Goal: Information Seeking & Learning: Find specific fact

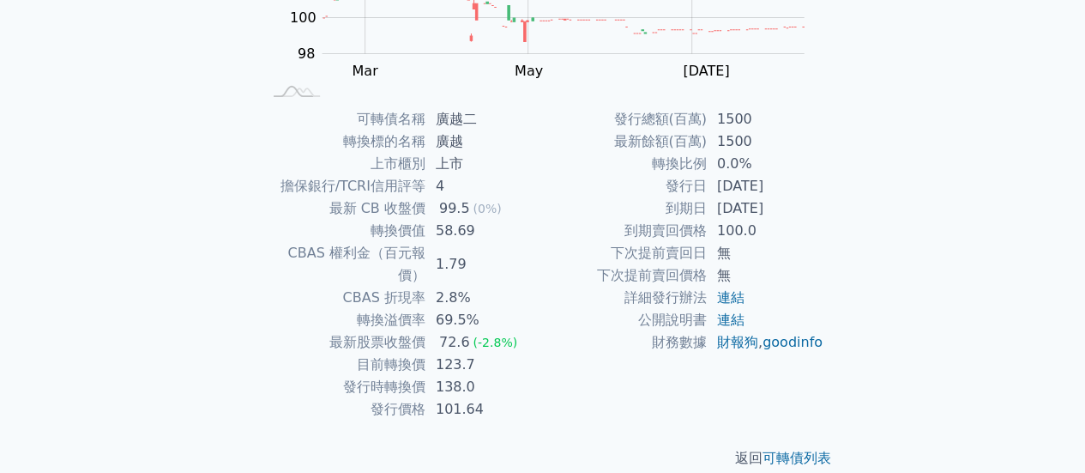
scroll to position [235, 0]
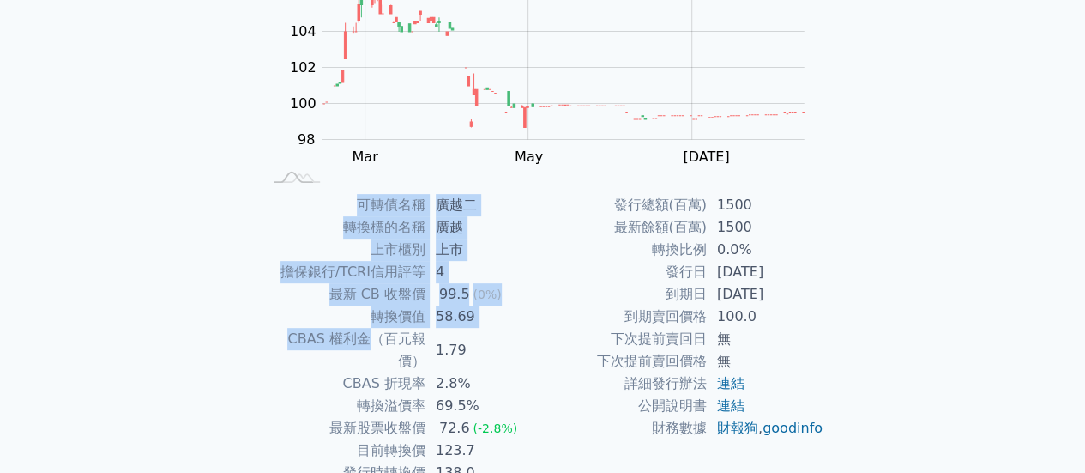
drag, startPoint x: 253, startPoint y: 337, endPoint x: 347, endPoint y: 341, distance: 93.6
click at [347, 341] on div "可轉債名稱 廣越二 轉換標的名稱 廣越 上市櫃別 上市 擔保銀行/TCRI信用評等 4 最新 CB 收盤價 99.5 (0%) 轉換價值 58.69 CBAS…" at bounding box center [543, 350] width 604 height 312
click at [339, 342] on td "CBAS 權利金（百元報價）" at bounding box center [344, 350] width 164 height 45
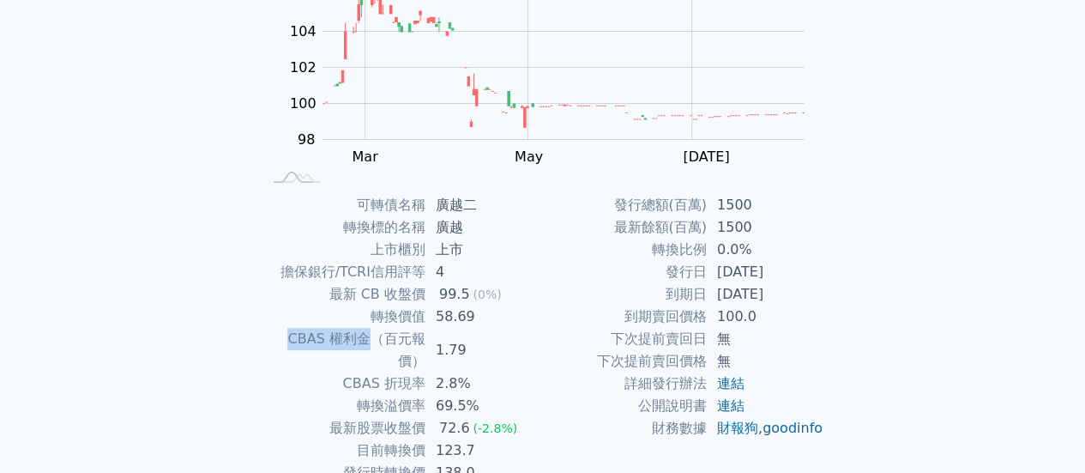
drag, startPoint x: 261, startPoint y: 338, endPoint x: 343, endPoint y: 340, distance: 82.4
click at [343, 340] on td "CBAS 權利金（百元報價）" at bounding box center [344, 350] width 164 height 45
click at [184, 287] on div "可轉債列表 財務數據 可轉債列表 財務數據 登入／註冊 登入／註冊 可轉債列表 › 44382 廣越二 44382 廣越二 可轉債詳細資訊 Zoom Out …" at bounding box center [542, 173] width 1085 height 817
drag, startPoint x: 264, startPoint y: 340, endPoint x: 340, endPoint y: 342, distance: 75.6
click at [340, 342] on td "CBAS 權利金（百元報價）" at bounding box center [344, 350] width 164 height 45
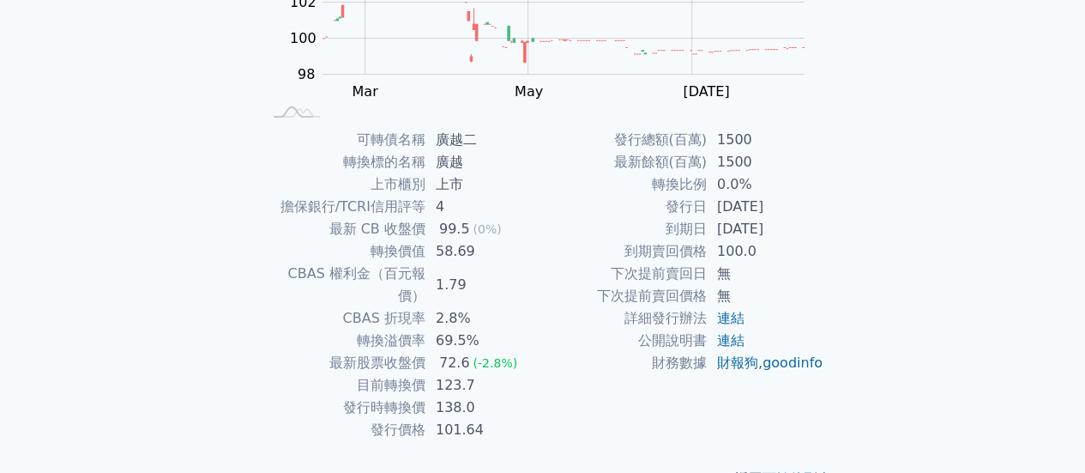
scroll to position [321, 0]
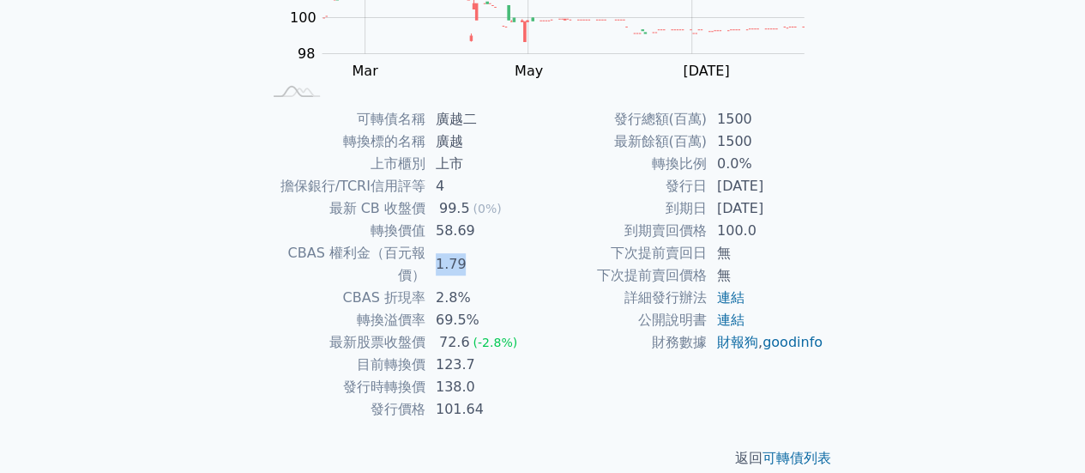
drag, startPoint x: 438, startPoint y: 256, endPoint x: 465, endPoint y: 252, distance: 26.8
click at [465, 252] on td "1.79" at bounding box center [485, 264] width 118 height 45
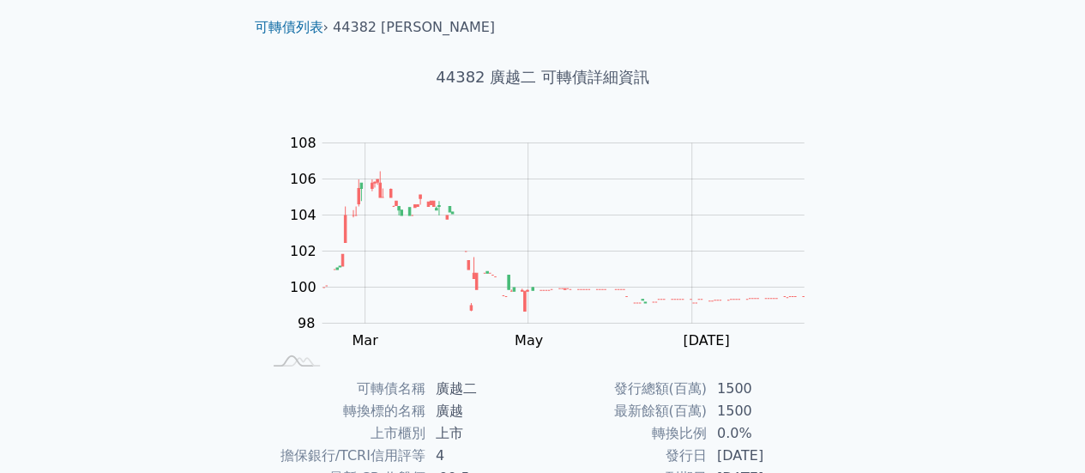
scroll to position [0, 0]
